Goal: Task Accomplishment & Management: Use online tool/utility

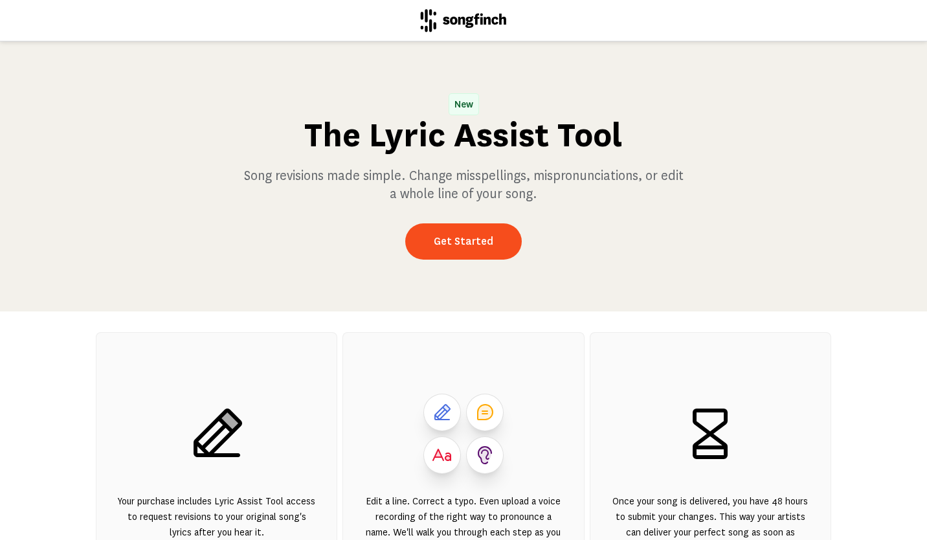
click at [474, 241] on link "Get Started" at bounding box center [463, 241] width 117 height 36
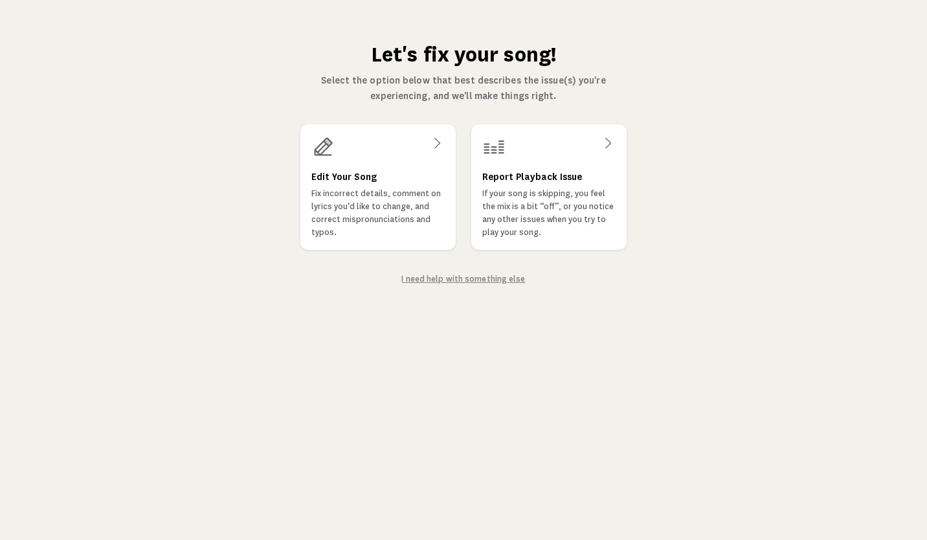
click at [426, 156] on div at bounding box center [377, 146] width 133 height 23
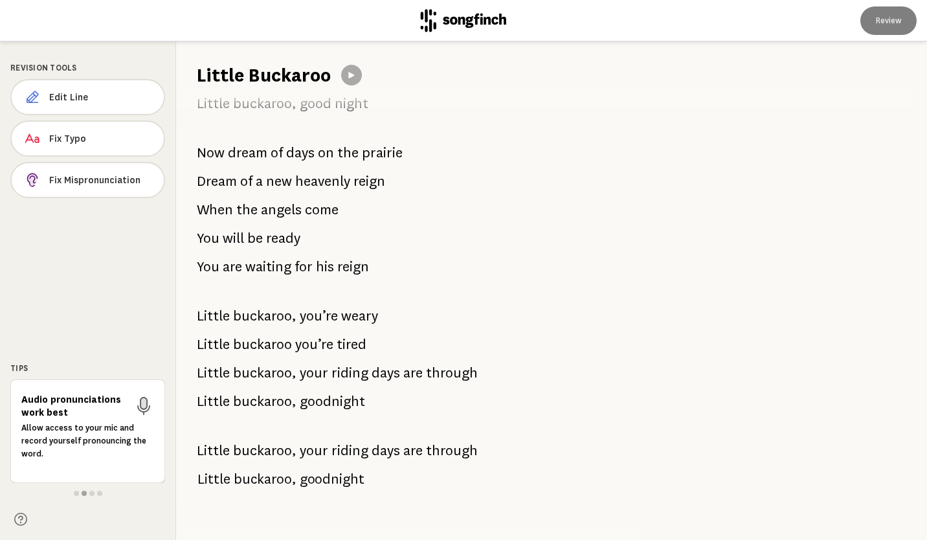
scroll to position [314, 0]
